Goal: Check status

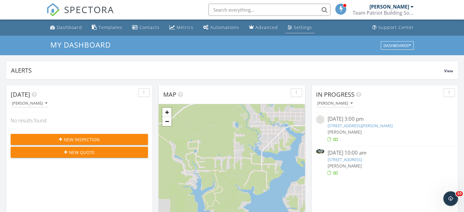
click at [301, 30] on link "Settings" at bounding box center [300, 27] width 29 height 11
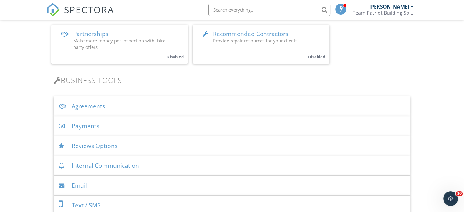
click at [89, 124] on div "Payments" at bounding box center [232, 126] width 357 height 20
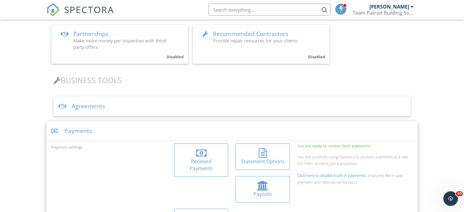
click at [257, 187] on div at bounding box center [262, 186] width 11 height 10
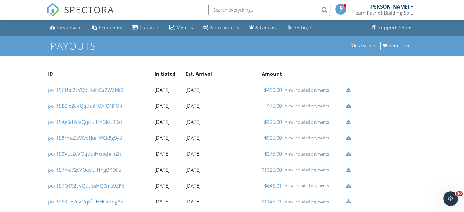
click at [276, 123] on link "$225.00" at bounding box center [273, 122] width 18 height 7
click at [297, 107] on div "View included payments" at bounding box center [314, 106] width 58 height 5
